Goal: Information Seeking & Learning: Learn about a topic

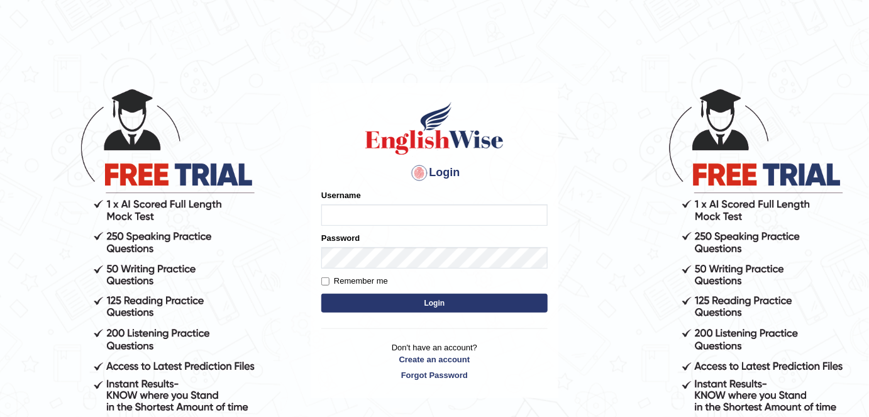
type input "alexa_"
click at [481, 306] on button "Login" at bounding box center [434, 303] width 226 height 19
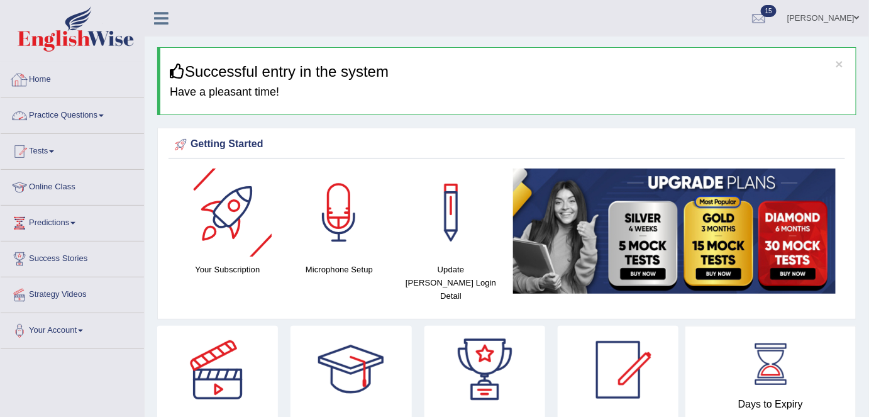
click at [75, 124] on link "Practice Questions" at bounding box center [72, 113] width 143 height 31
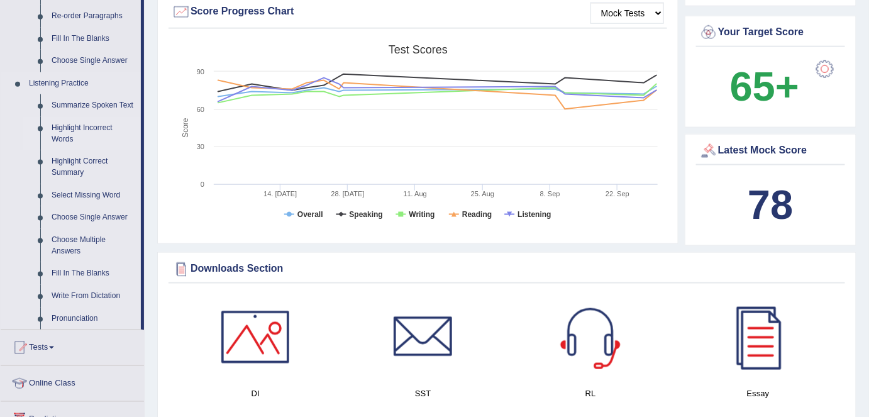
scroll to position [479, 0]
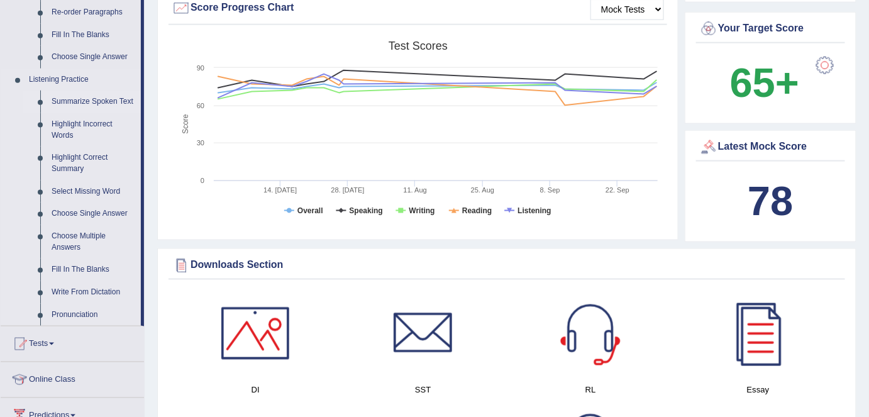
click at [97, 101] on link "Summarize Spoken Text" at bounding box center [93, 102] width 95 height 23
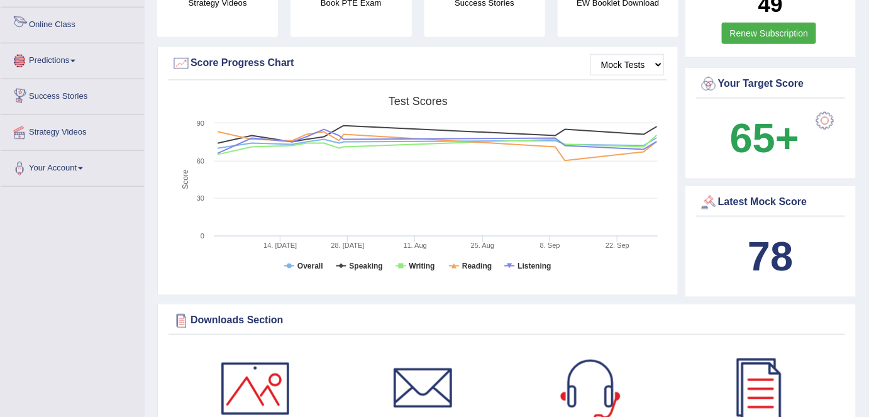
scroll to position [834, 0]
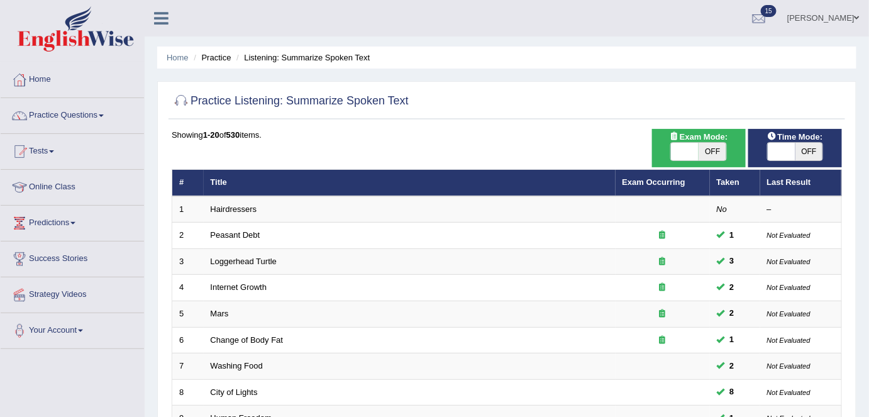
click at [702, 148] on span "OFF" at bounding box center [712, 152] width 28 height 18
checkbox input "true"
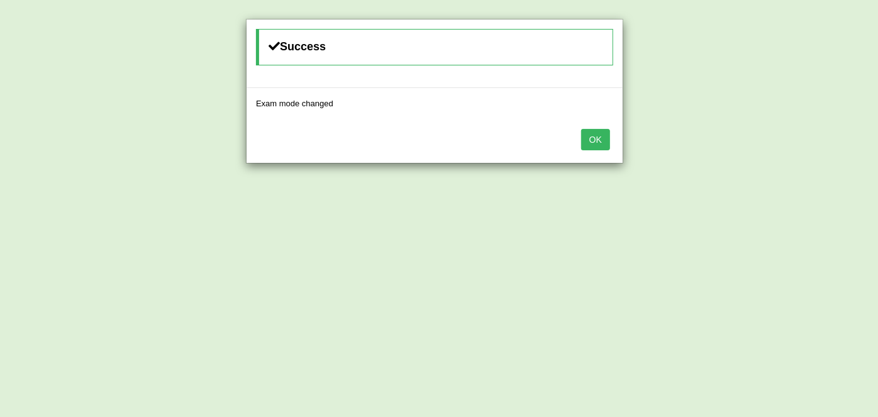
click at [592, 141] on button "OK" at bounding box center [595, 139] width 29 height 21
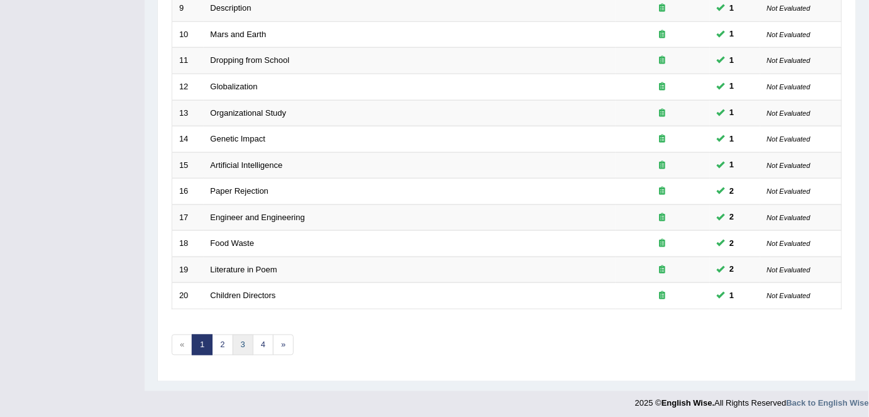
click at [245, 343] on link "3" at bounding box center [243, 344] width 21 height 21
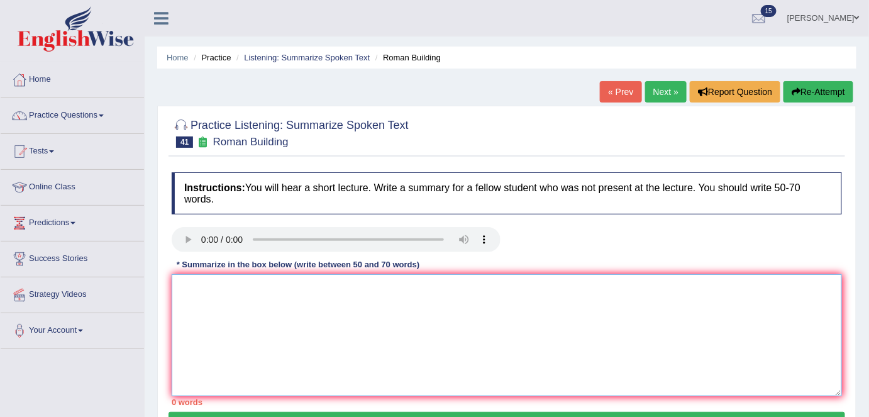
click at [320, 306] on textarea at bounding box center [507, 335] width 670 height 122
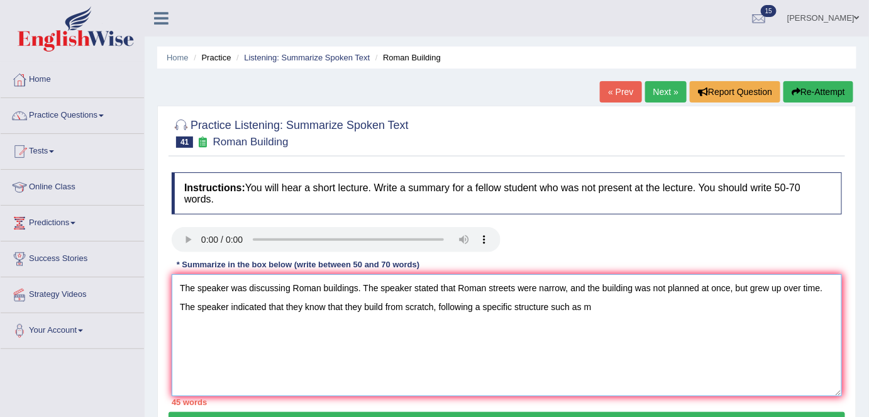
click at [510, 306] on textarea "The speaker was discussing Roman buildings. The speaker stated that Roman stree…" at bounding box center [507, 335] width 670 height 122
click at [603, 307] on textarea "The speaker was discussing Roman buildings. The speaker stated that Roman stree…" at bounding box center [507, 335] width 670 height 122
click at [491, 302] on textarea "The speaker was discussing Roman buildings. The speaker stated that Roman stree…" at bounding box center [507, 335] width 670 height 122
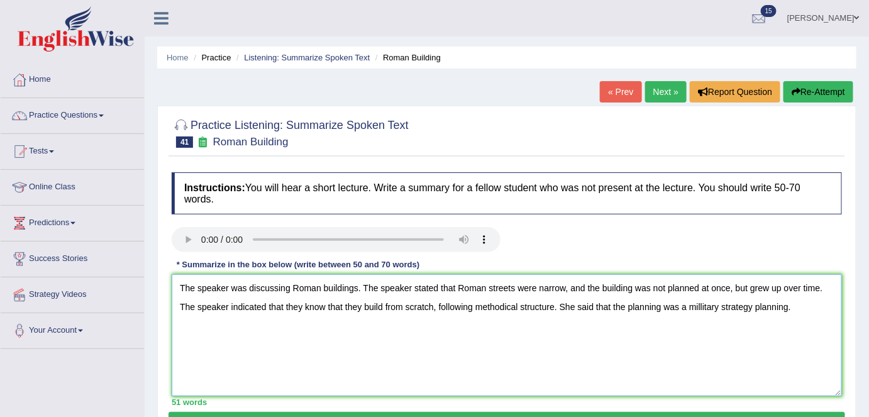
click at [662, 304] on textarea "The speaker was discussing Roman buildings. The speaker stated that Roman stree…" at bounding box center [507, 335] width 670 height 122
click at [678, 309] on textarea "The speaker was discussing Roman buildings. The speaker stated that Roman stree…" at bounding box center [507, 335] width 670 height 122
click at [803, 307] on textarea "The speaker was discussing Roman buildings. The speaker stated that Roman stree…" at bounding box center [507, 335] width 670 height 122
click at [810, 307] on textarea "The speaker was discussing Roman buildings. The speaker stated that Roman stree…" at bounding box center [507, 335] width 670 height 122
click at [431, 330] on textarea "The speaker was discussing Roman buildings. The speaker stated that Roman stree…" at bounding box center [507, 335] width 670 height 122
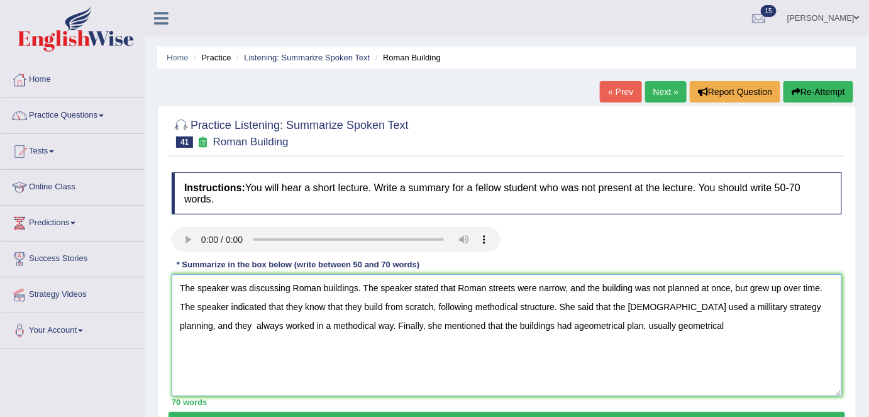
click at [503, 324] on textarea "The speaker was discussing Roman buildings. The speaker stated that Roman stree…" at bounding box center [507, 335] width 670 height 122
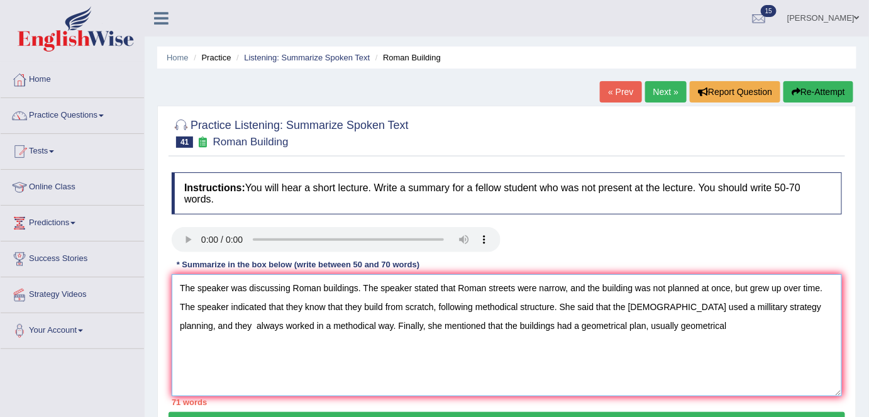
click at [632, 288] on textarea "The speaker was discussing Roman buildings. The speaker stated that Roman stree…" at bounding box center [507, 335] width 670 height 122
click at [654, 289] on textarea "The speaker was discussing Roman buildings. The speaker stated that Roman stree…" at bounding box center [507, 335] width 670 height 122
click at [348, 326] on textarea "The speaker was discussing Roman buildings. The speaker stated that Roman stree…" at bounding box center [507, 335] width 670 height 122
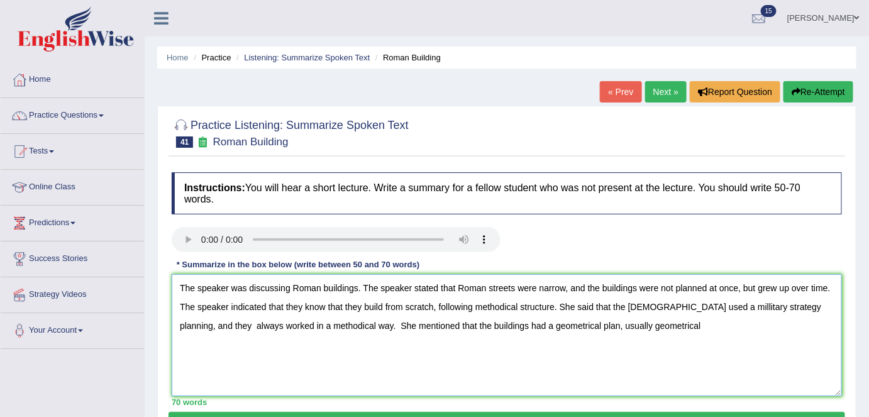
click at [649, 327] on textarea "The speaker was discussing Roman buildings. The speaker stated that Roman stree…" at bounding box center [507, 335] width 670 height 122
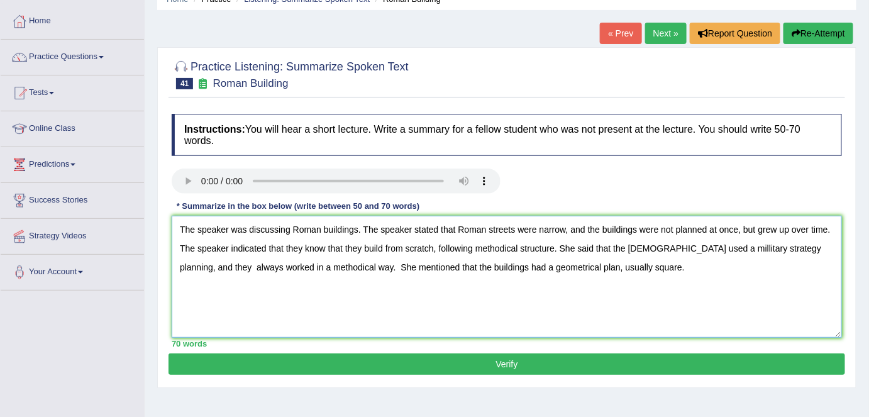
scroll to position [64, 0]
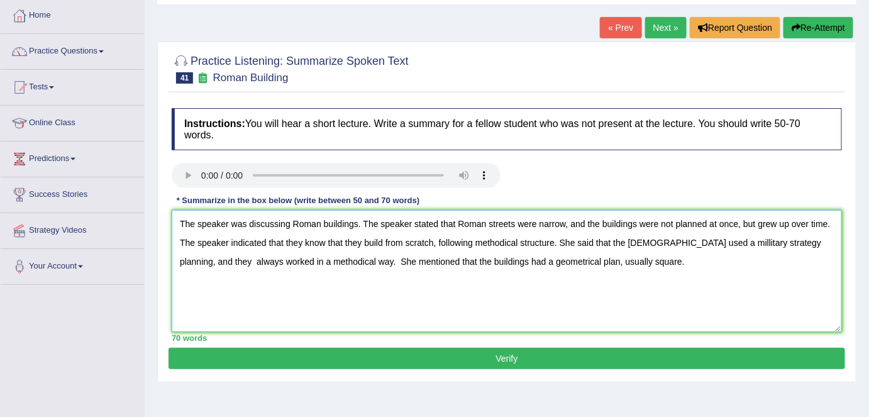
type textarea "The speaker was discussing Roman buildings. The speaker stated that Roman stree…"
click at [629, 361] on button "Verify" at bounding box center [506, 358] width 676 height 21
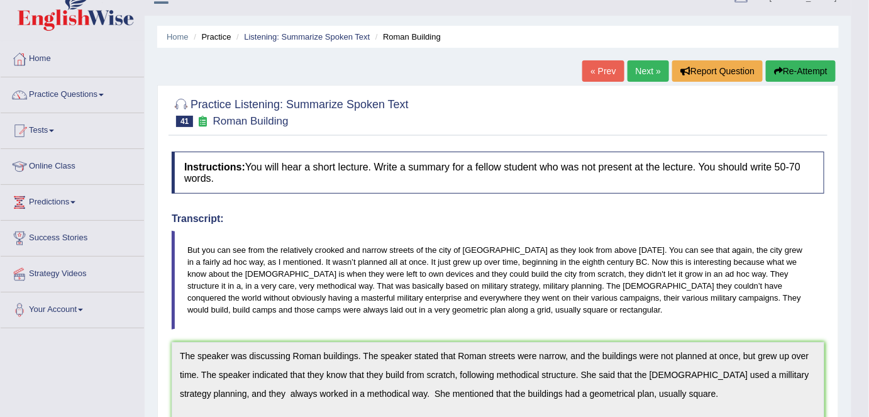
scroll to position [0, 0]
